Goal: Task Accomplishment & Management: Manage account settings

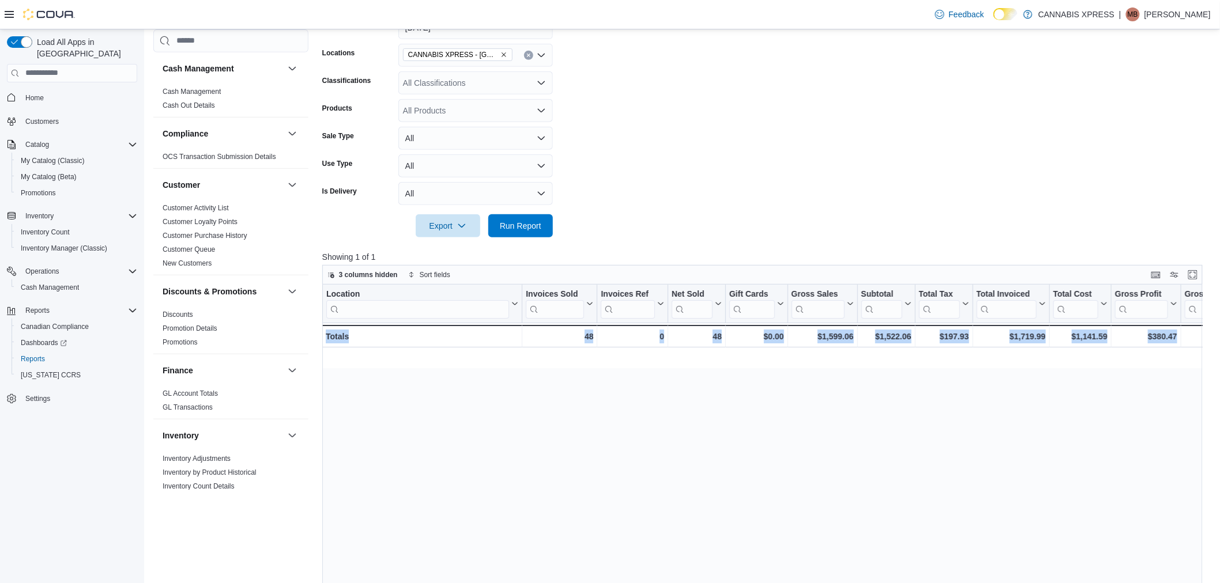
scroll to position [0, 1163]
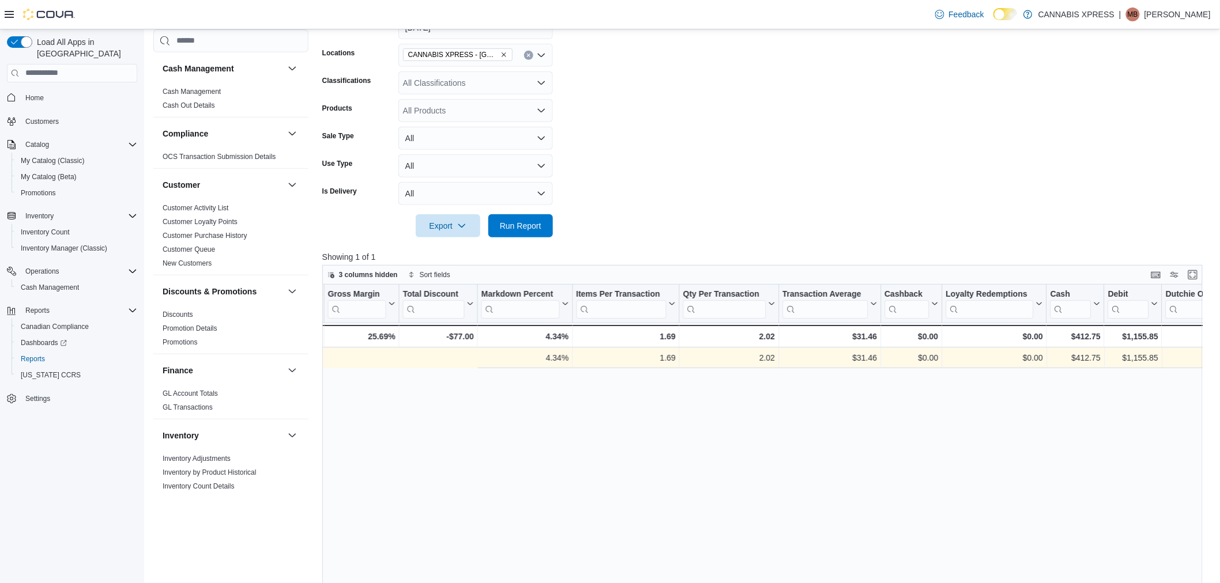
scroll to position [0, 1163]
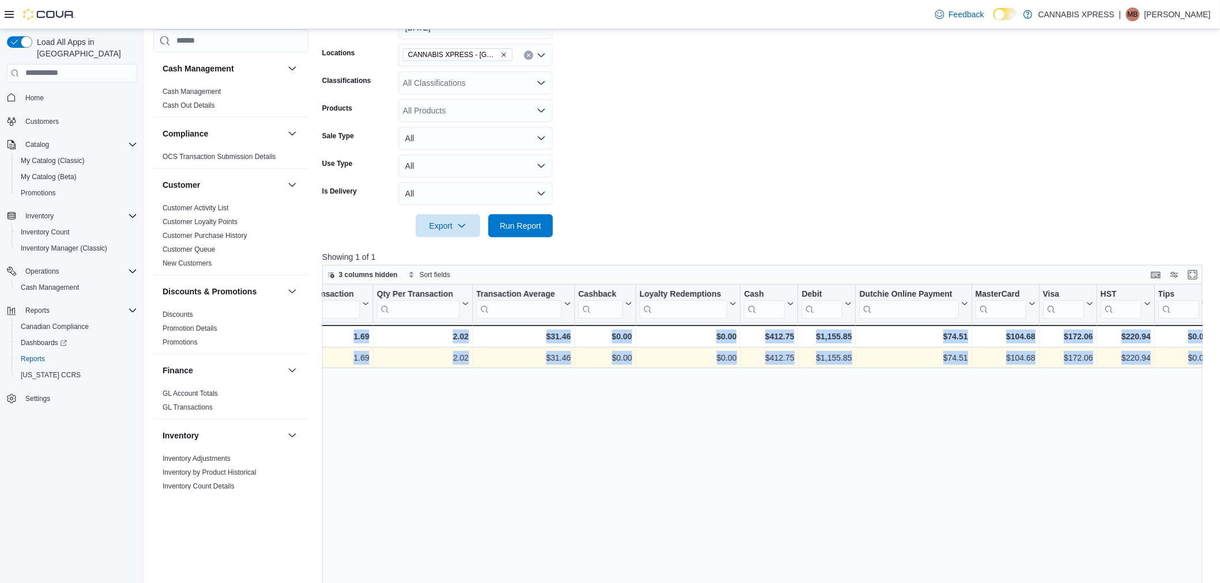
drag, startPoint x: 666, startPoint y: 352, endPoint x: 1333, endPoint y: 369, distance: 667.2
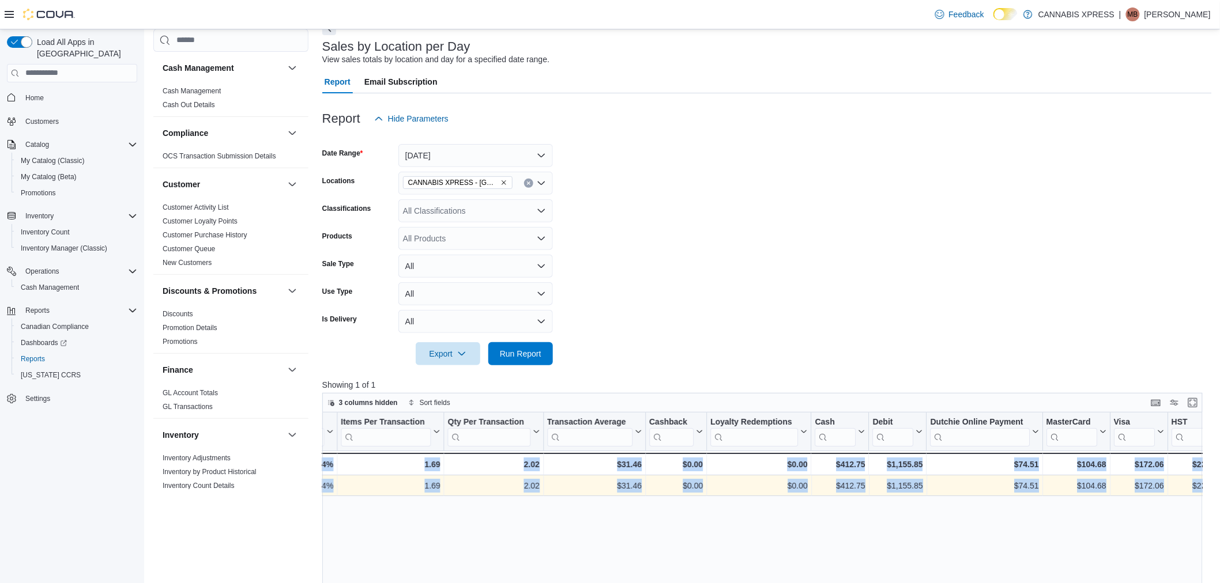
scroll to position [0, 1163]
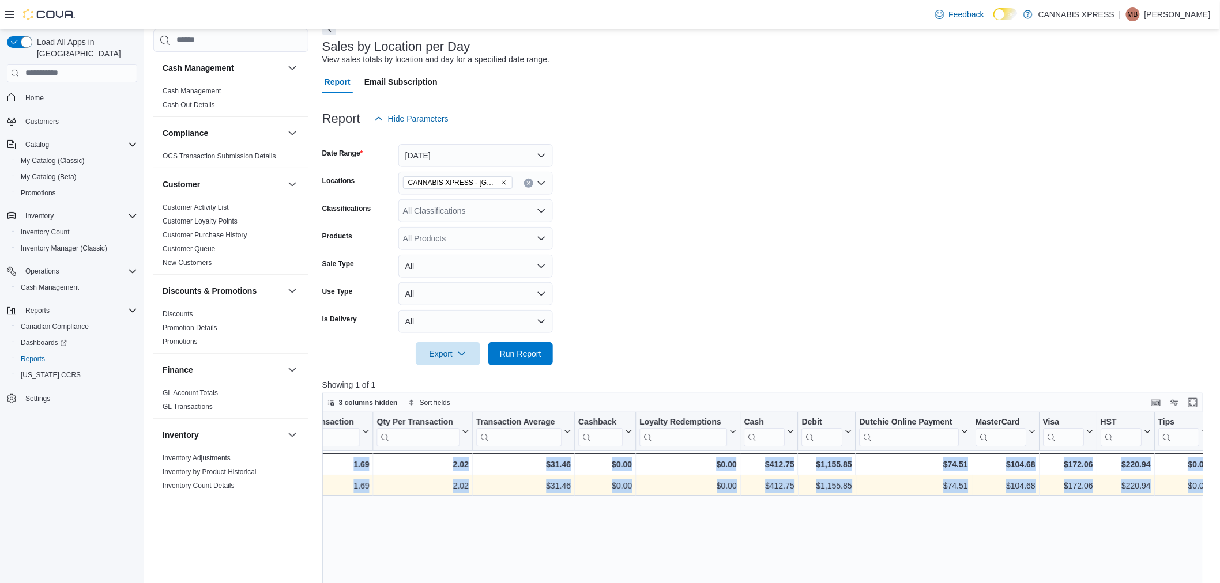
drag, startPoint x: 907, startPoint y: 484, endPoint x: 1415, endPoint y: 502, distance: 507.6
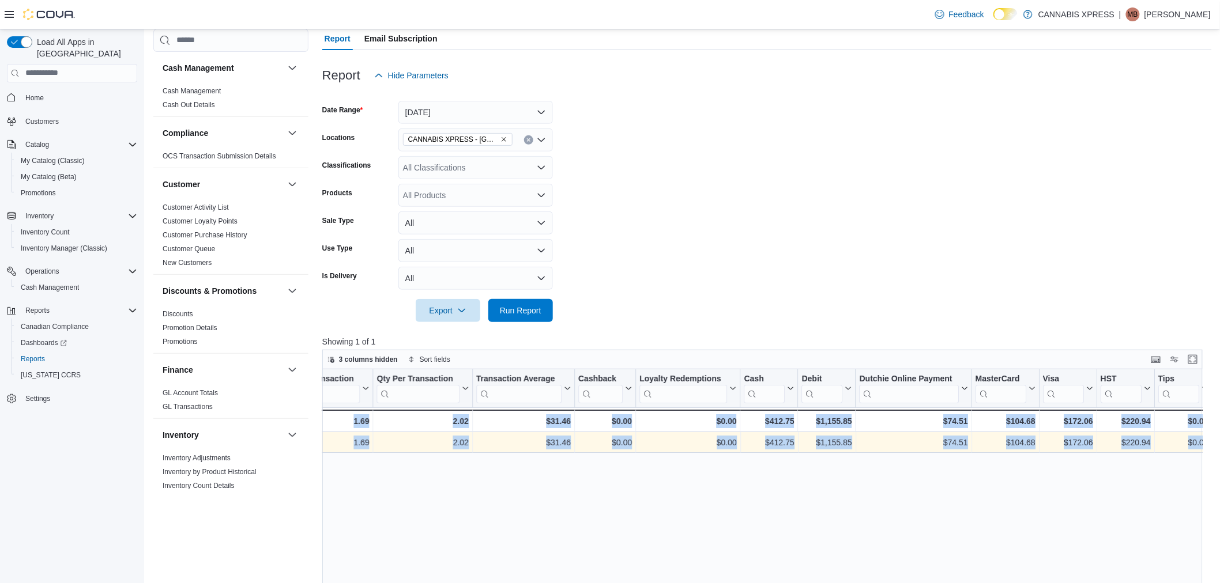
scroll to position [128, 0]
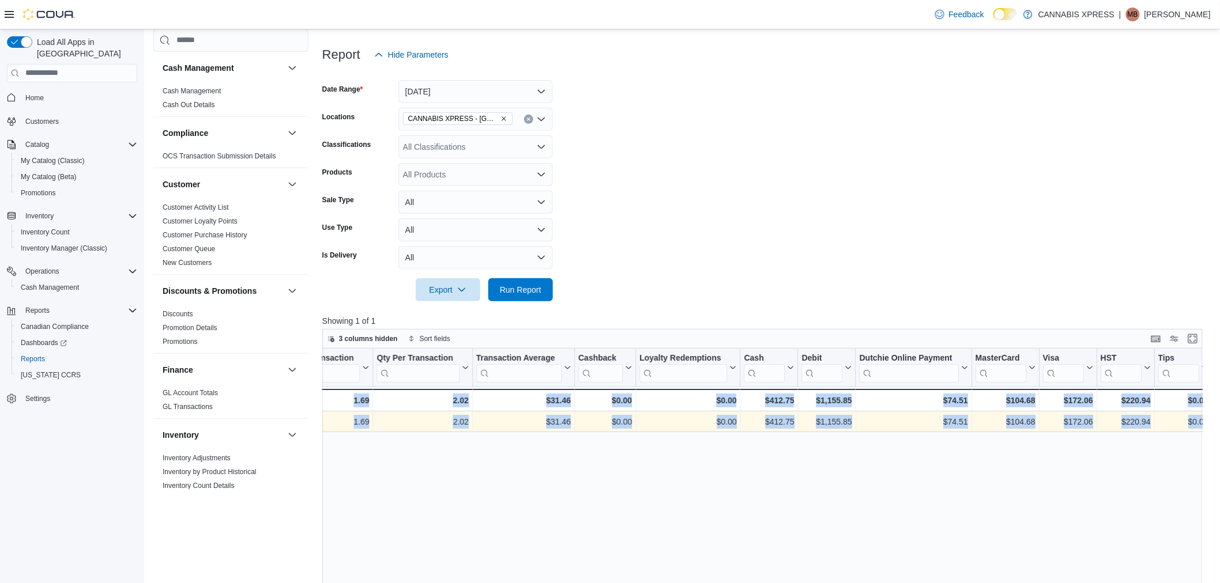
click at [692, 231] on form "Date Range Today Locations CANNABIS XPRESS - Ridgetown (Main Street) Classifica…" at bounding box center [766, 183] width 889 height 235
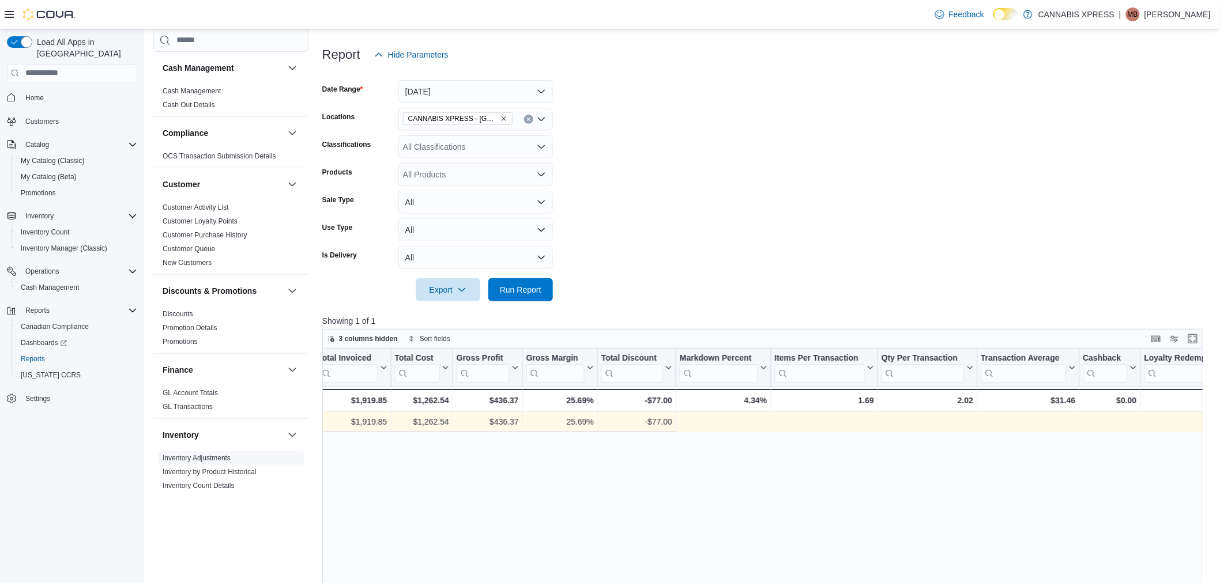
scroll to position [0, 0]
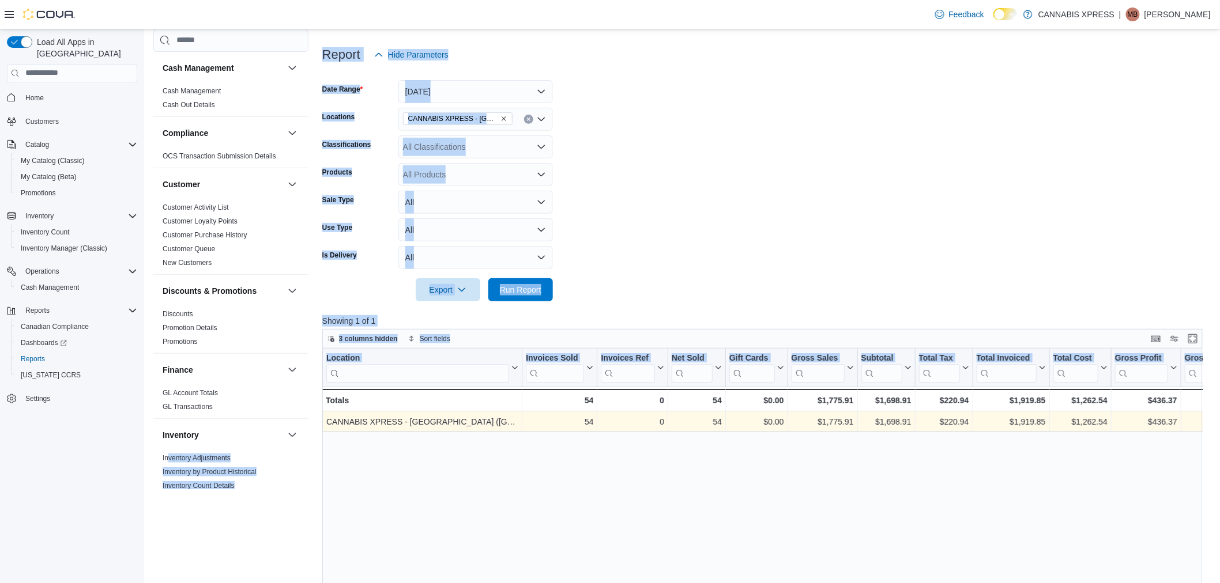
drag, startPoint x: 597, startPoint y: 422, endPoint x: 327, endPoint y: 415, distance: 269.9
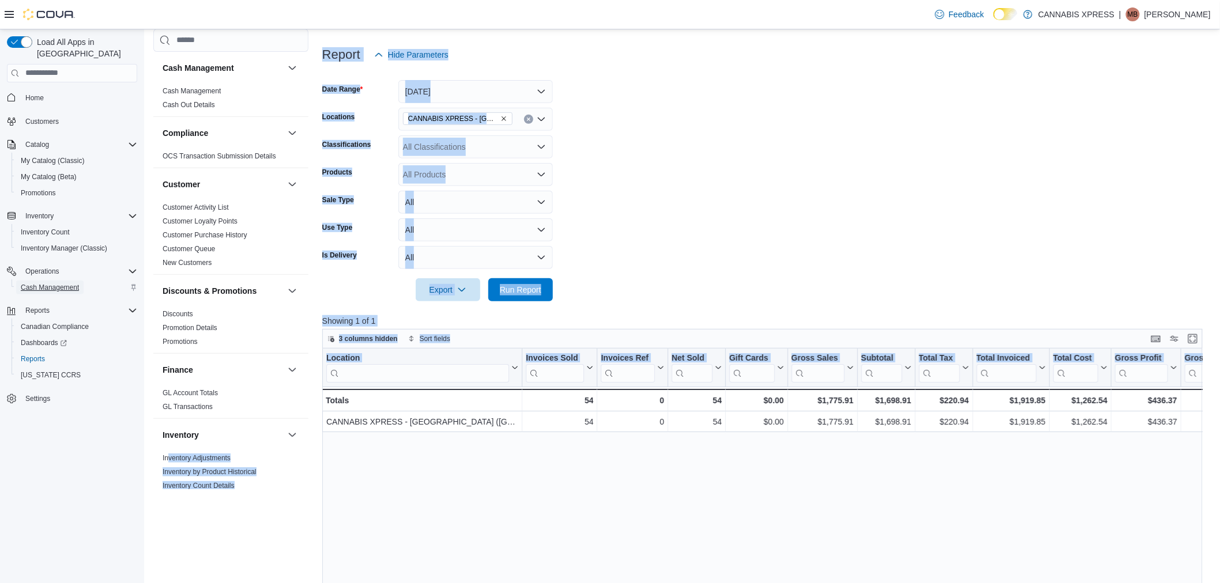
click at [62, 283] on span "Cash Management" at bounding box center [50, 287] width 58 height 9
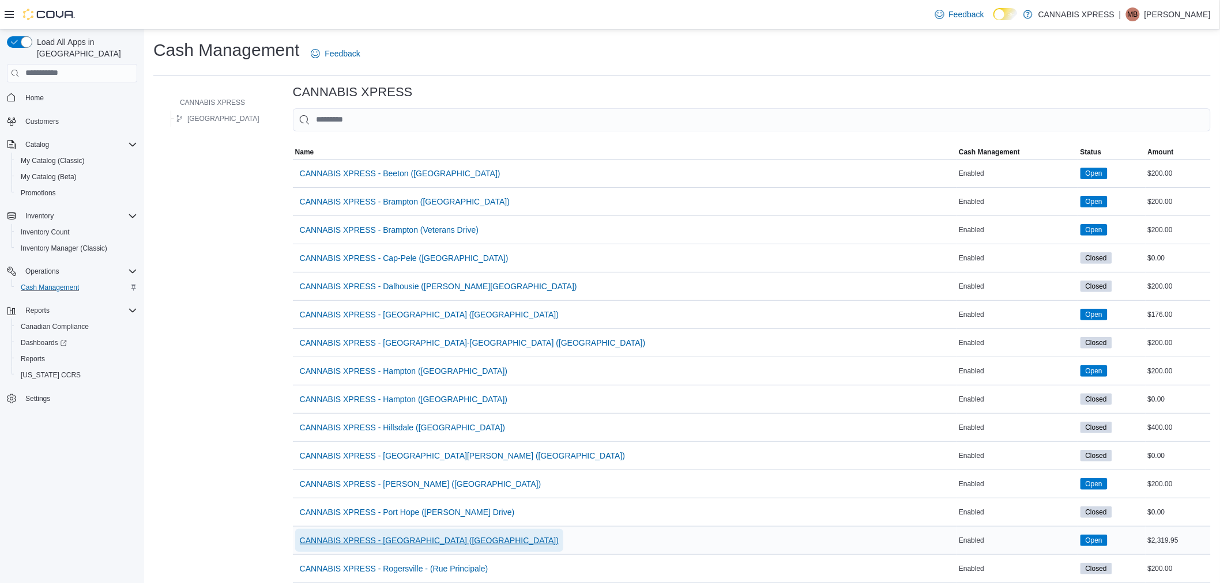
click at [397, 541] on span "CANNABIS XPRESS - [GEOGRAPHIC_DATA] ([GEOGRAPHIC_DATA])" at bounding box center [429, 541] width 259 height 12
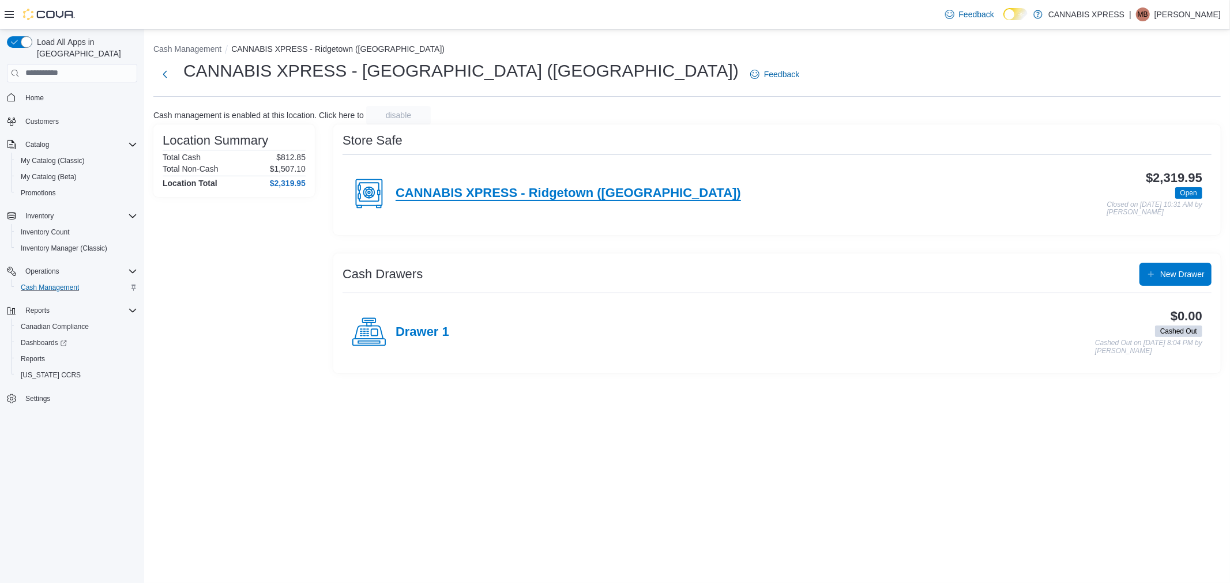
click at [509, 191] on h4 "CANNABIS XPRESS - Ridgetown (Main St)" at bounding box center [567, 193] width 345 height 15
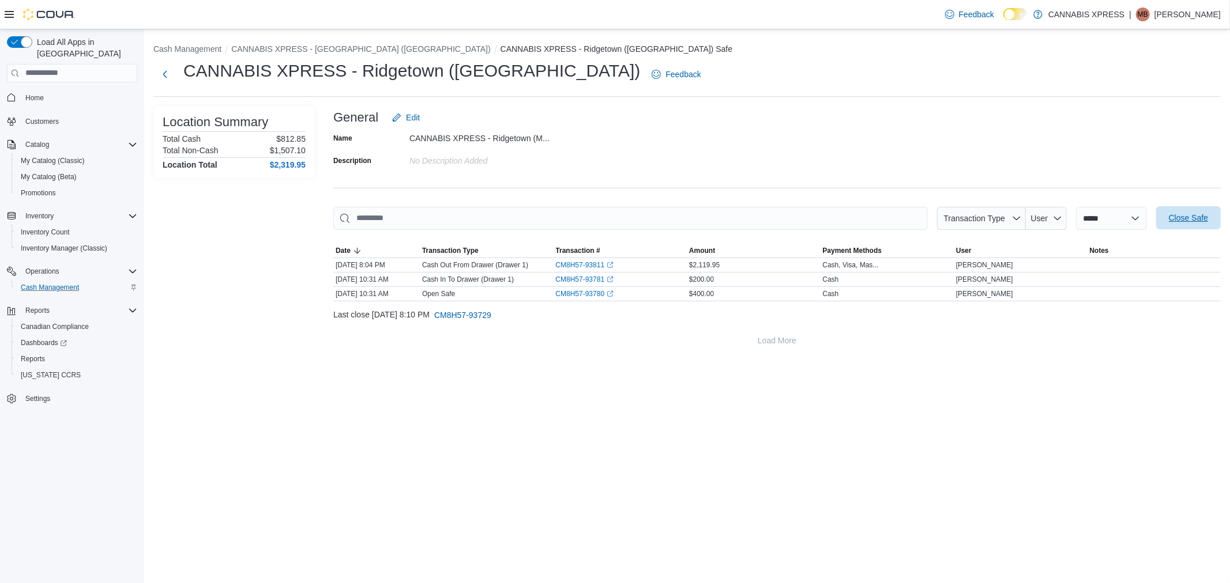
click at [1188, 212] on span "Close Safe" at bounding box center [1188, 217] width 51 height 23
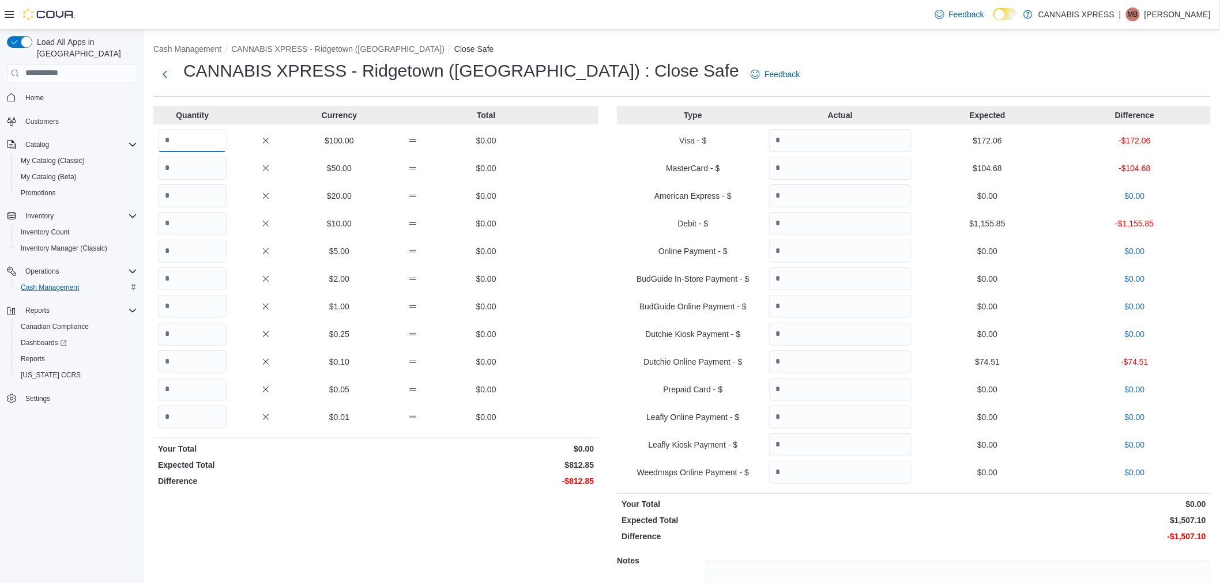
click at [193, 144] on input "Quantity" at bounding box center [192, 140] width 69 height 23
type input "*"
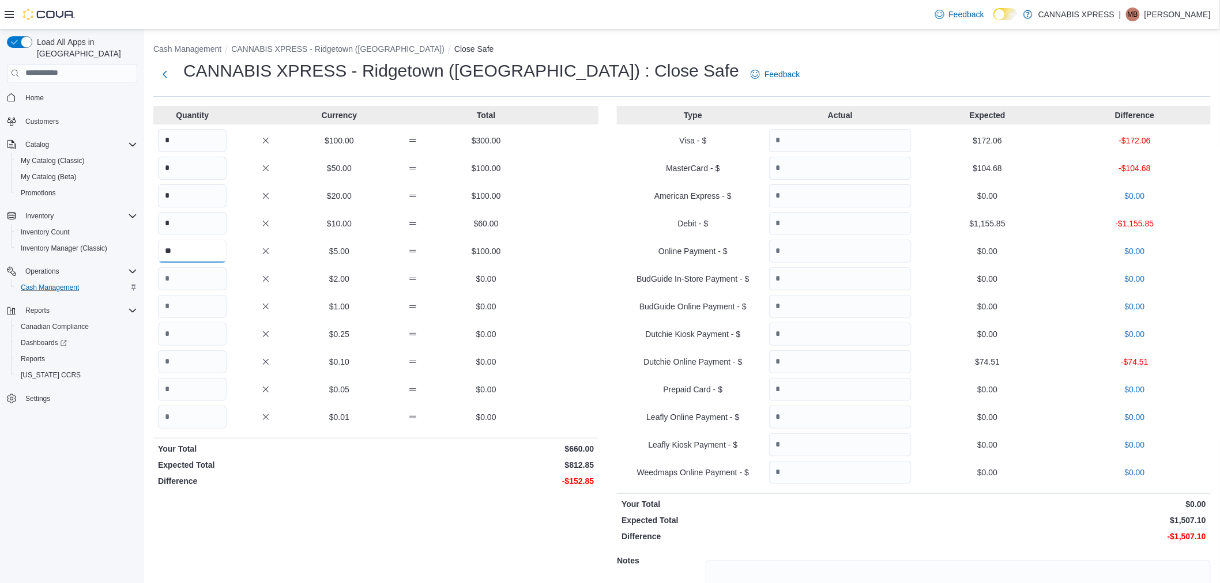
type input "**"
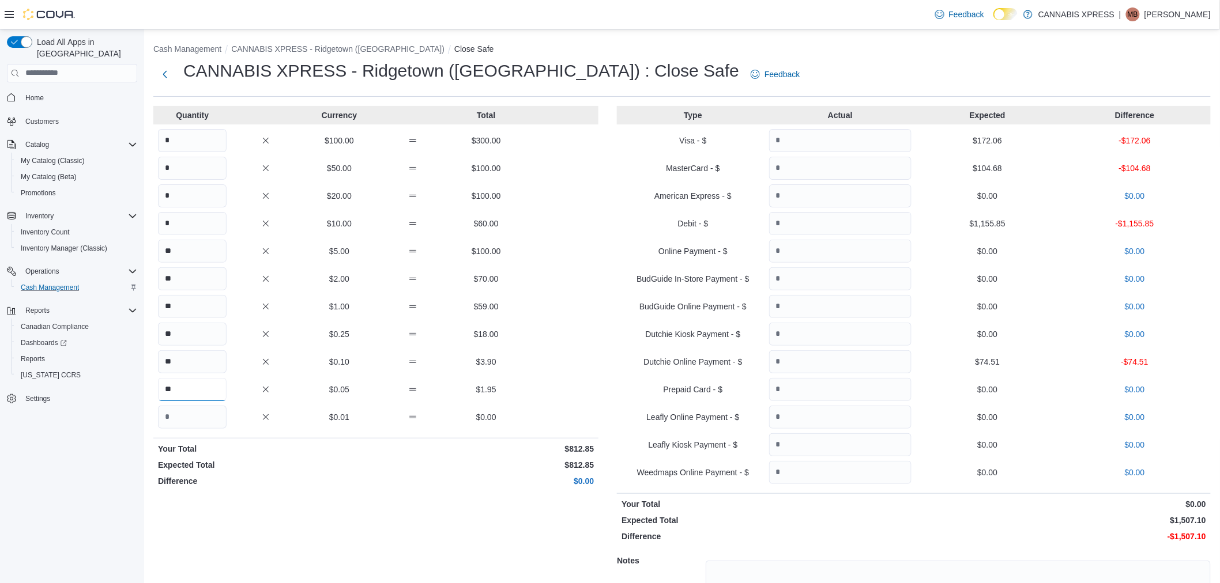
type input "**"
click at [867, 141] on input "Quantity" at bounding box center [840, 140] width 142 height 23
type input "******"
type input "*******"
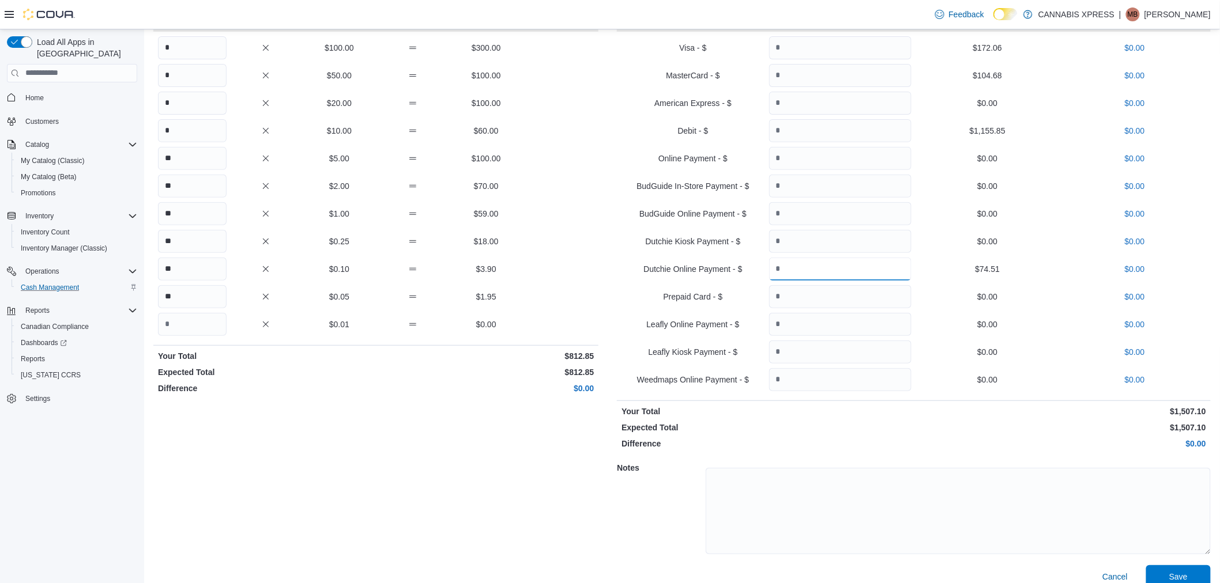
scroll to position [107, 0]
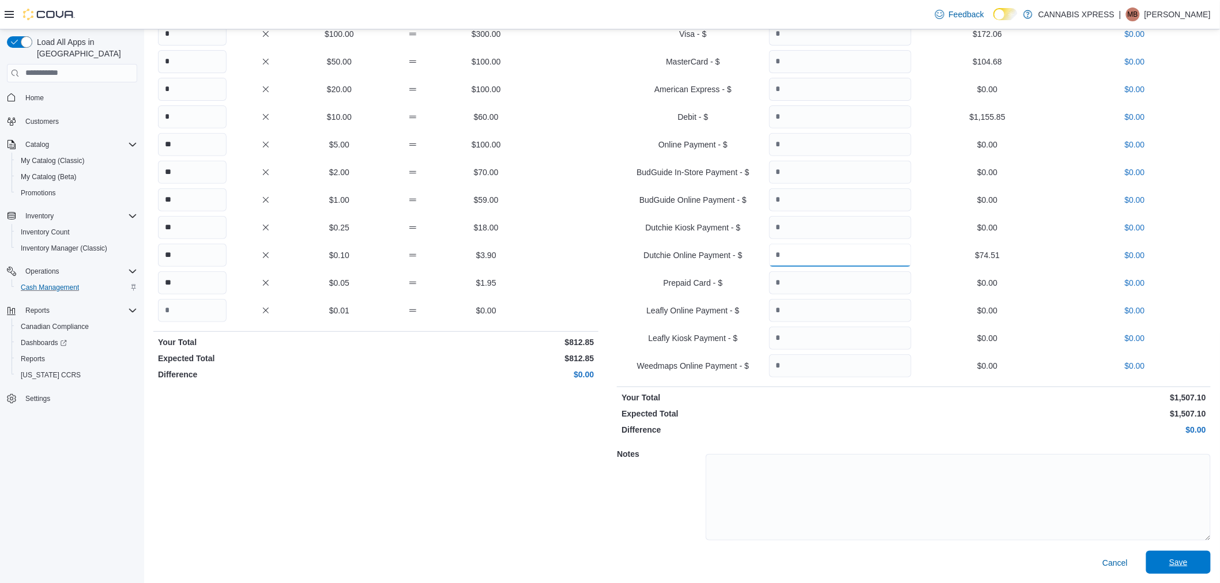
type input "*****"
click at [1178, 559] on span "Save" at bounding box center [1178, 562] width 51 height 23
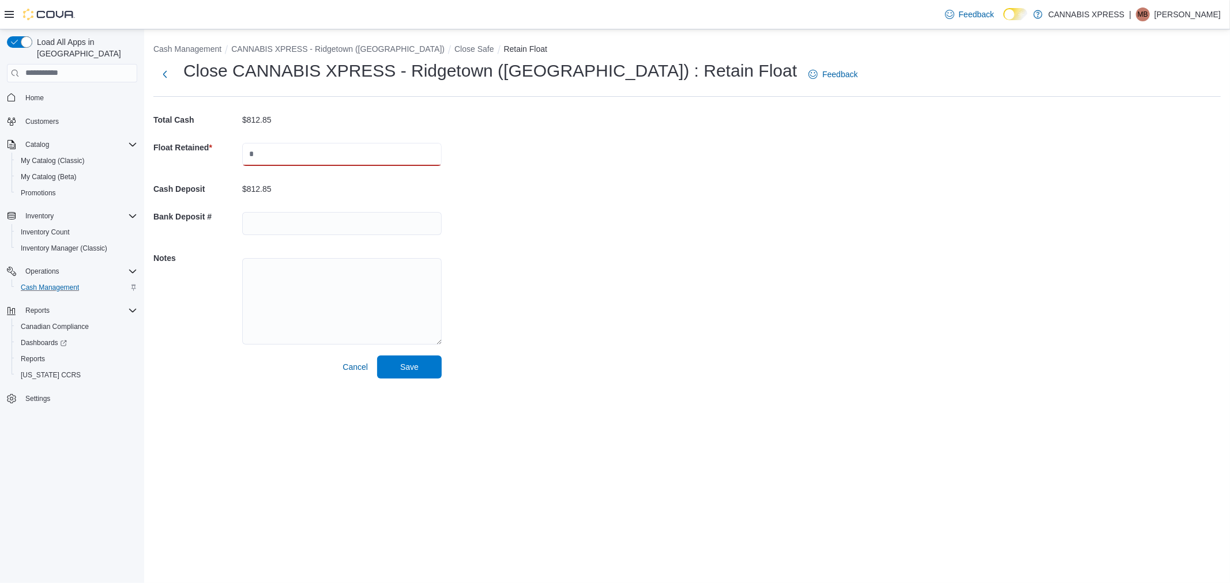
click at [310, 149] on input "text" at bounding box center [341, 154] width 199 height 23
type input "******"
click at [407, 369] on span "Save" at bounding box center [409, 367] width 18 height 12
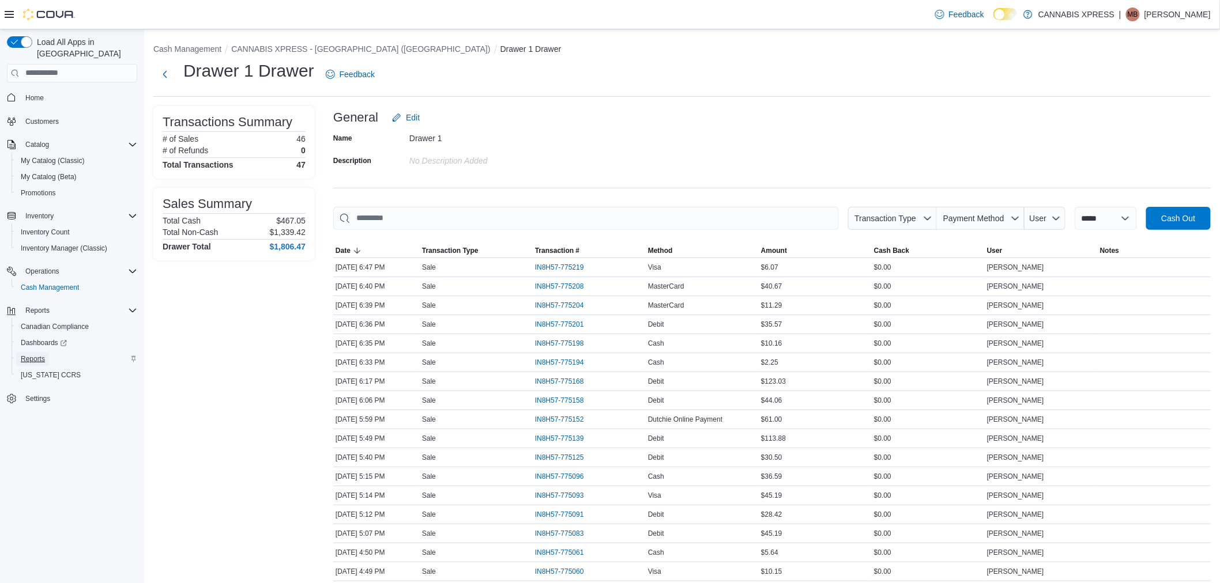
click at [32, 355] on span "Reports" at bounding box center [33, 359] width 24 height 9
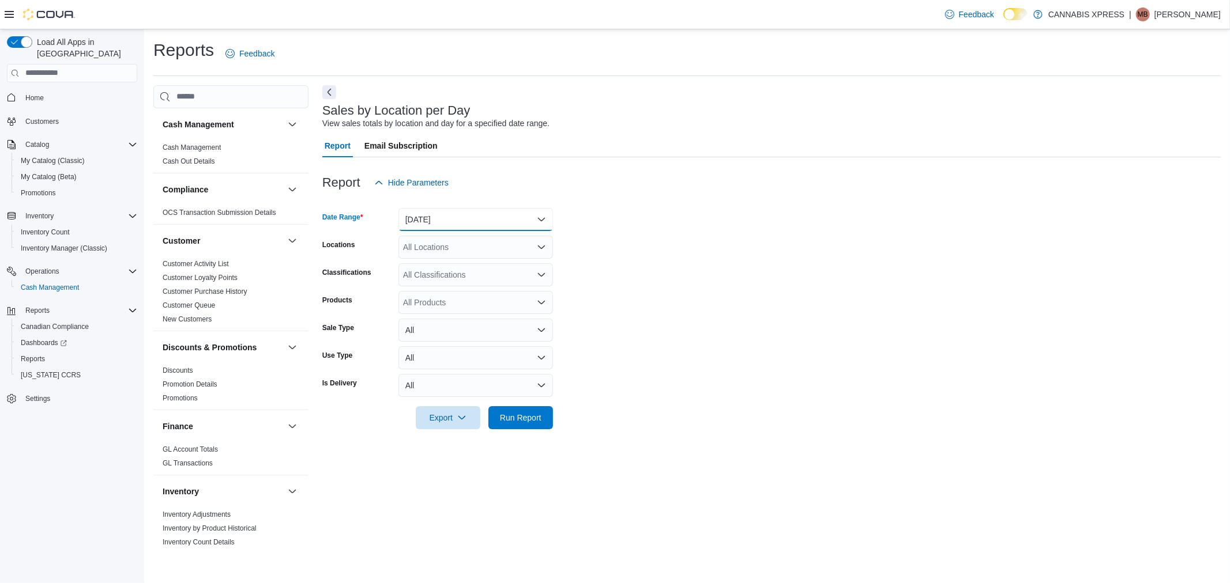
click at [442, 217] on button "Yesterday" at bounding box center [475, 219] width 154 height 23
click at [432, 269] on span "[DATE]" at bounding box center [482, 266] width 131 height 14
click at [439, 246] on div "All Locations" at bounding box center [475, 247] width 154 height 23
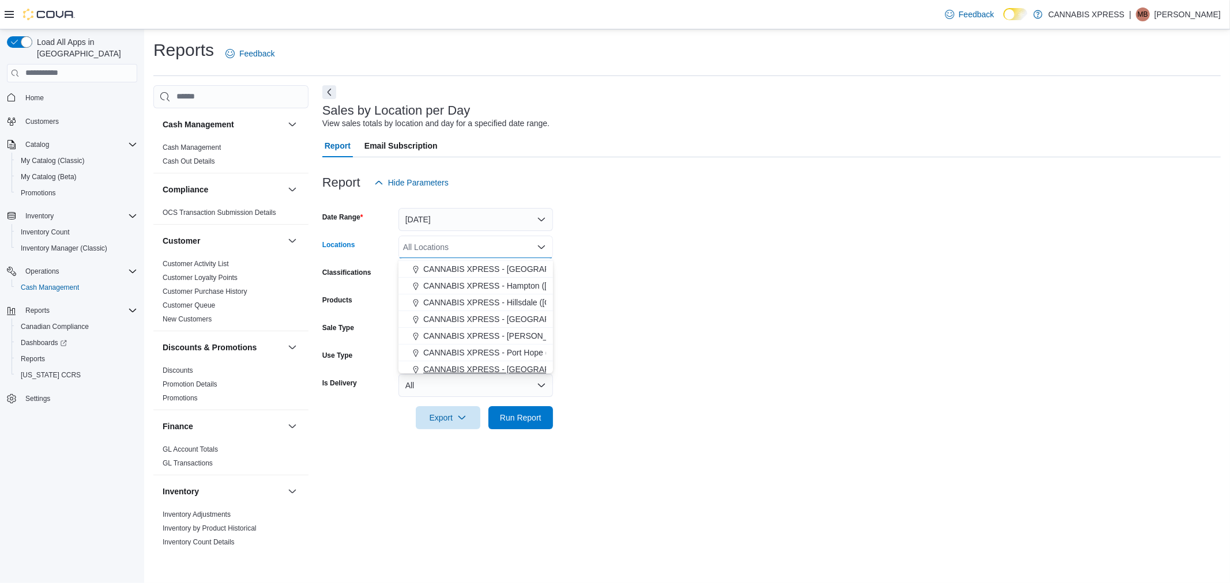
click at [519, 369] on span "CANNABIS XPRESS - [GEOGRAPHIC_DATA] ([GEOGRAPHIC_DATA])" at bounding box center [552, 370] width 259 height 12
click at [517, 419] on span "Run Report" at bounding box center [521, 418] width 42 height 12
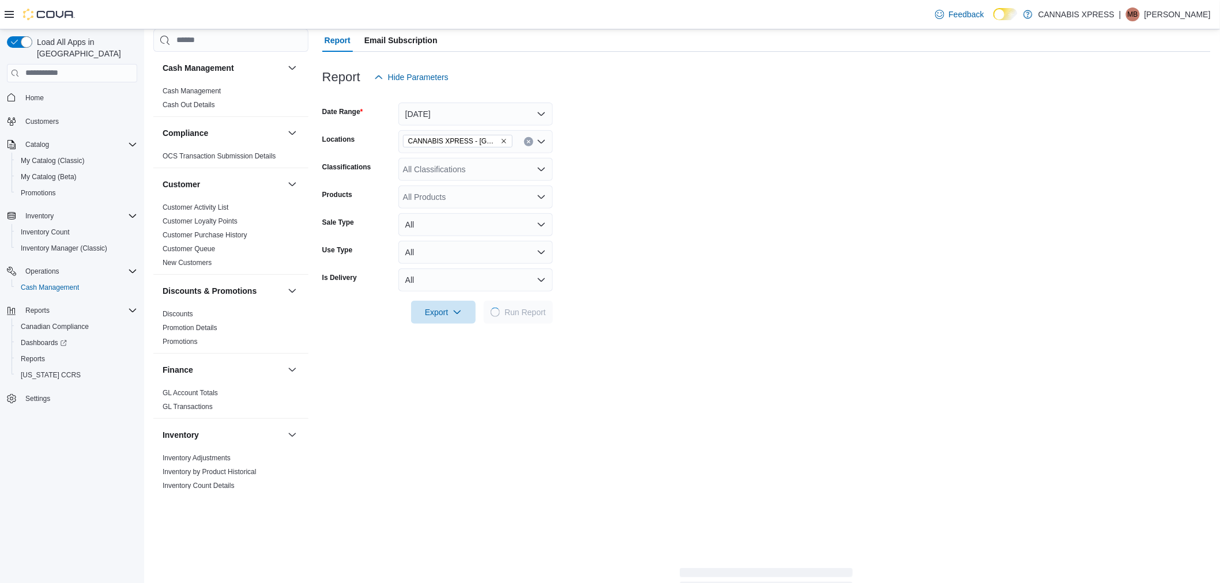
scroll to position [128, 0]
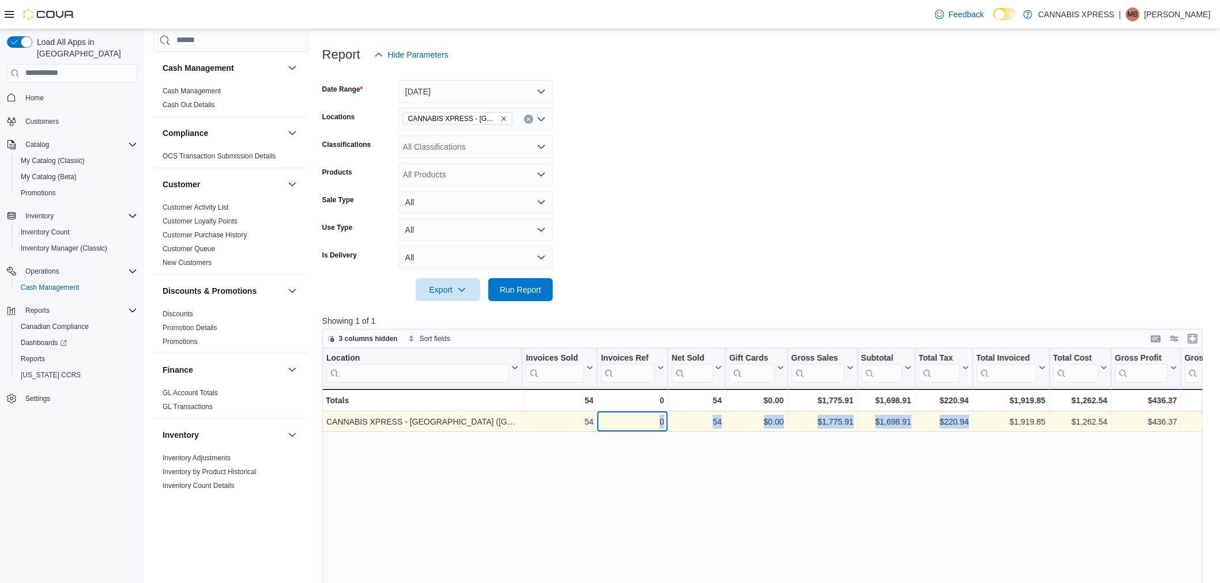
drag, startPoint x: 617, startPoint y: 421, endPoint x: 986, endPoint y: 427, distance: 369.0
click at [986, 427] on div "CANNABIS XPRESS - Ridgetown (Main Street) - Location, column 1, row 1 54 - Invo…" at bounding box center [1015, 422] width 1387 height 21
